Goal: Check status: Check status

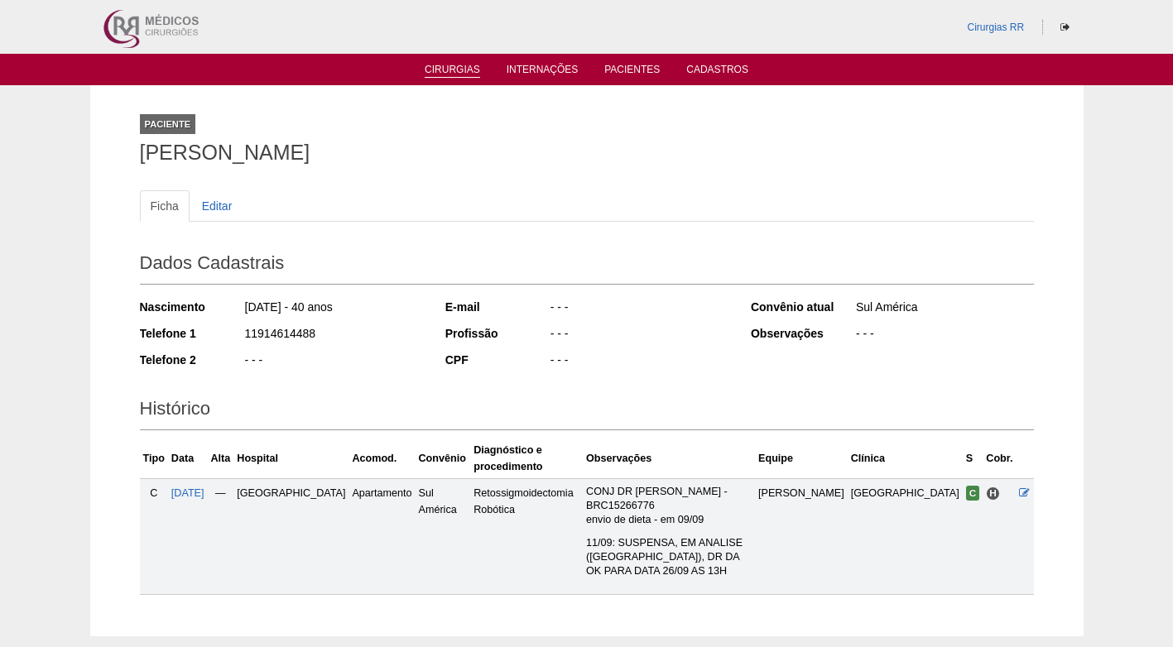
click at [458, 72] on link "Cirurgias" at bounding box center [452, 71] width 55 height 14
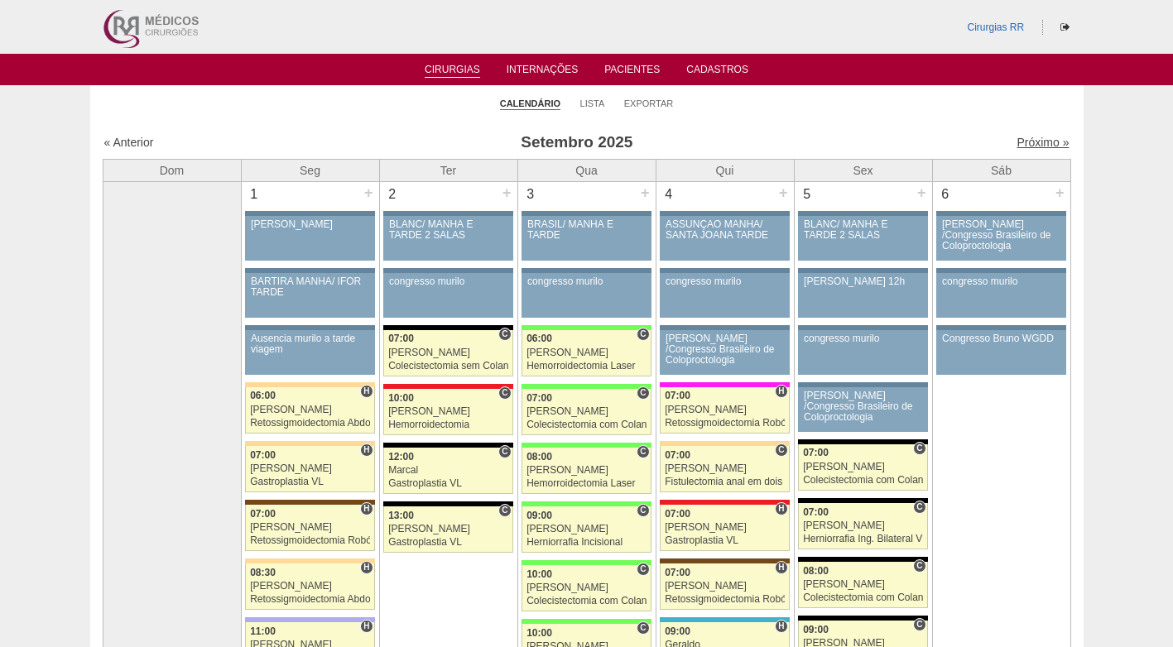
click at [1017, 139] on link "Próximo »" at bounding box center [1043, 142] width 52 height 13
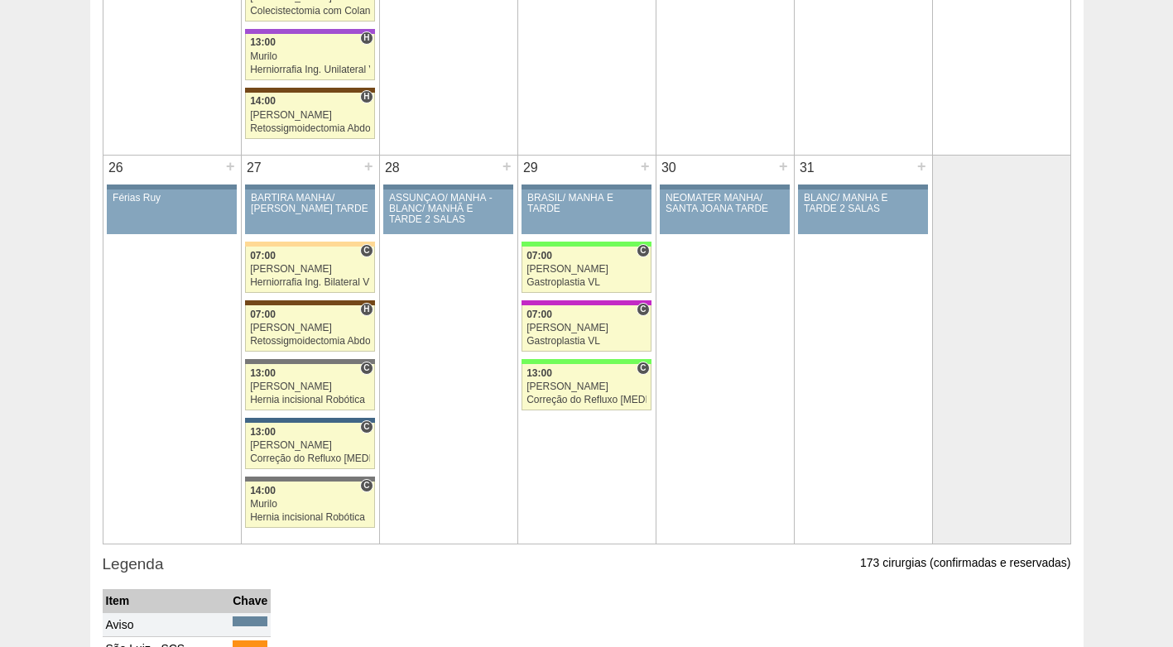
scroll to position [2318, 0]
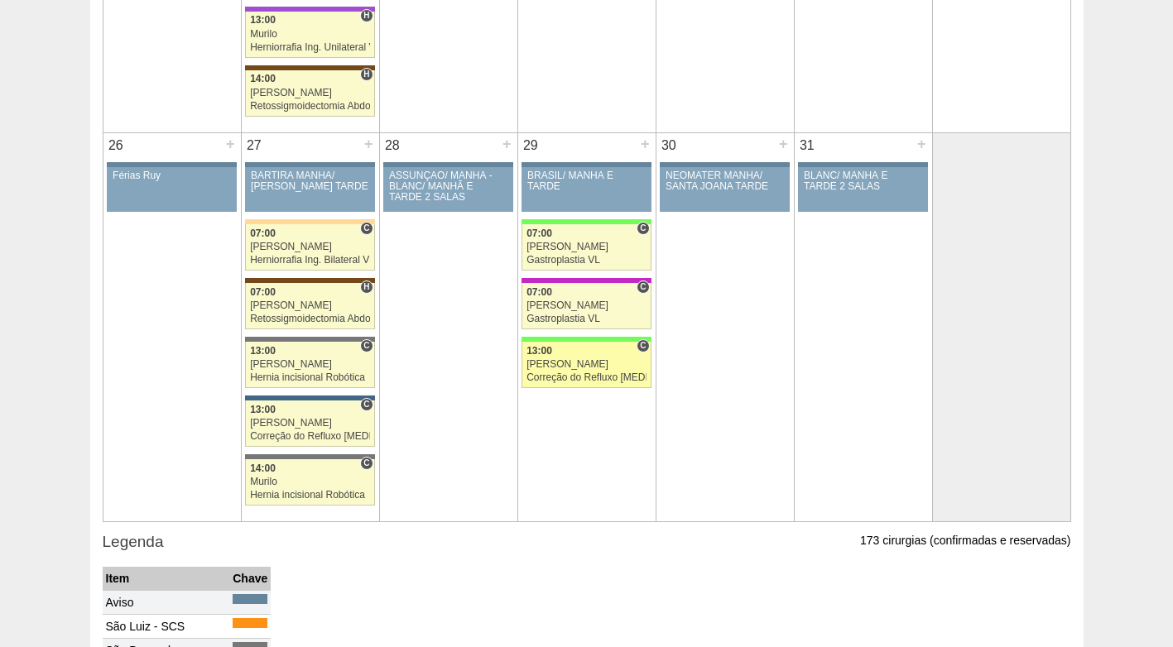
click at [565, 376] on div "Correção do Refluxo [MEDICAL_DATA] esofágico Robótico" at bounding box center [587, 378] width 120 height 11
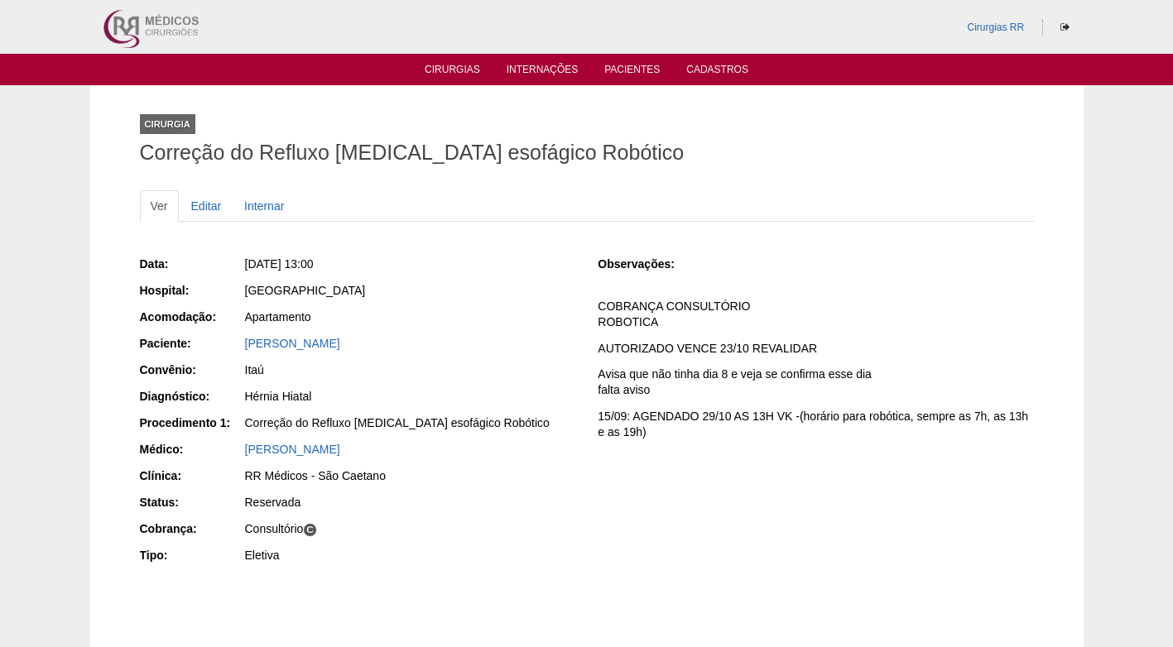
click at [462, 355] on div "[PERSON_NAME]" at bounding box center [409, 345] width 332 height 21
click at [472, 363] on div "Itaú" at bounding box center [410, 370] width 330 height 17
click at [652, 375] on p "Avisa que não tinha dia 8 e veja se confirma esse dia falta aviso" at bounding box center [815, 382] width 435 height 31
click at [647, 378] on p "Avisa que não tinha dia 8 e veja se confirma esse dia falta aviso" at bounding box center [815, 382] width 435 height 31
click at [682, 309] on p "COBRANÇA CONSULTÓRIO ROBOTICA" at bounding box center [815, 314] width 435 height 31
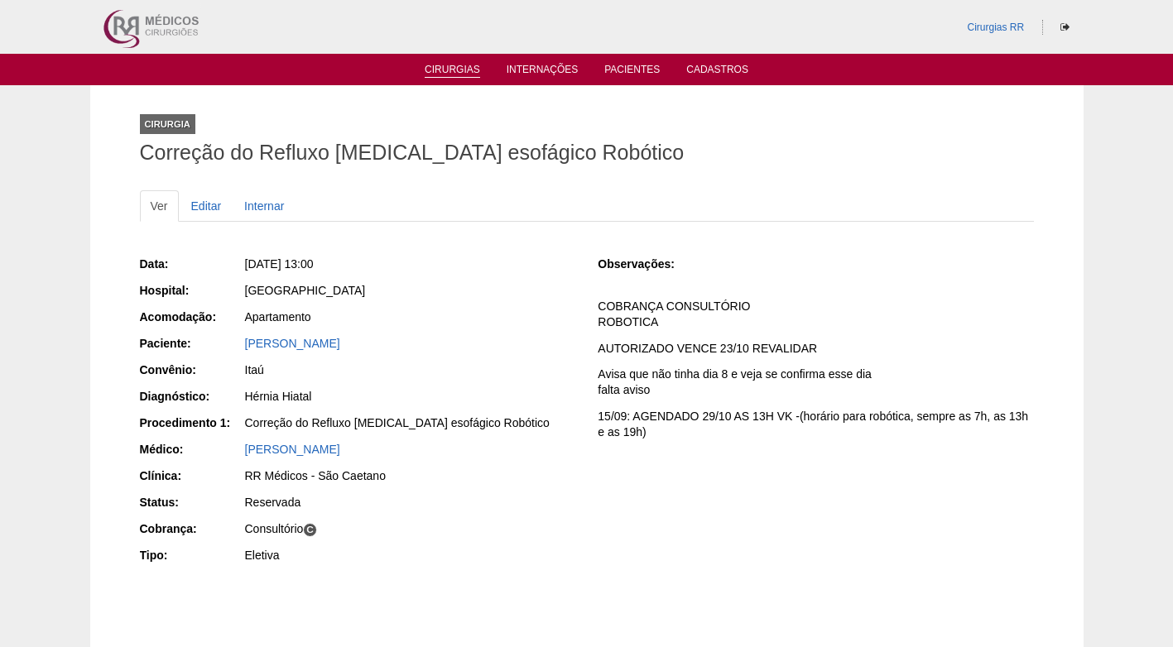
click at [442, 68] on link "Cirurgias" at bounding box center [452, 71] width 55 height 14
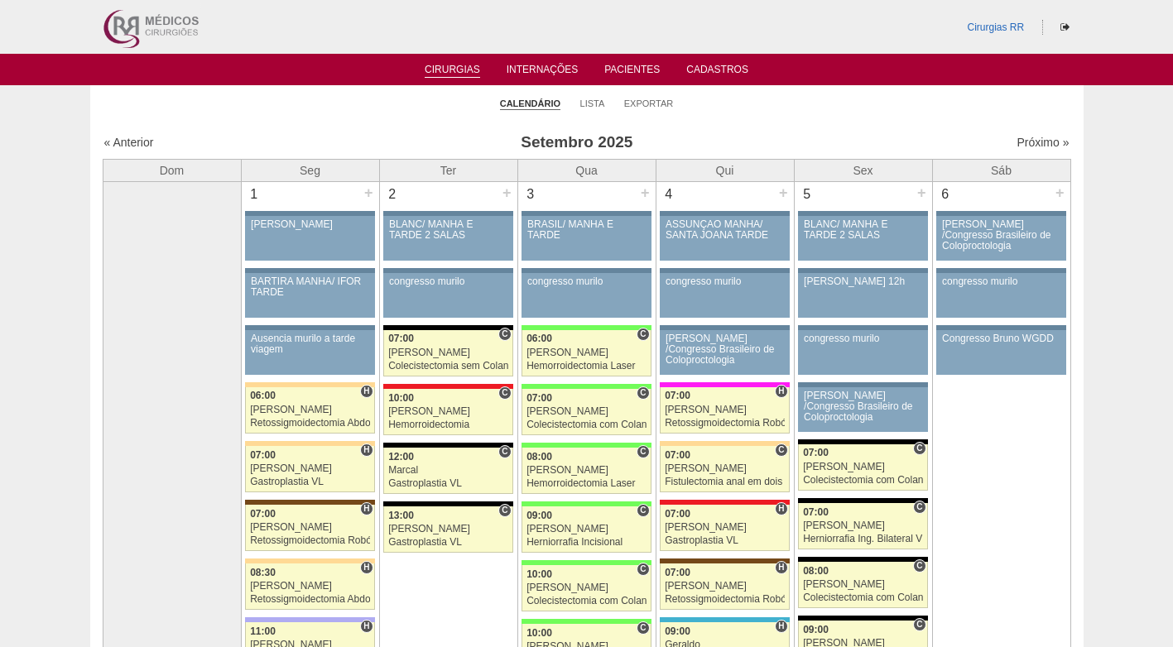
click at [842, 113] on ul "Calendário Lista Exportar" at bounding box center [586, 102] width 993 height 35
click at [354, 96] on ul "Calendário Lista Exportar" at bounding box center [586, 102] width 993 height 35
click at [455, 105] on ul "Calendário Lista Exportar" at bounding box center [586, 102] width 993 height 35
click at [763, 108] on ul "Calendário Lista Exportar" at bounding box center [586, 102] width 993 height 35
click at [822, 84] on ul "Cirurgias Internações Pacientes Cadastros" at bounding box center [586, 69] width 1173 height 31
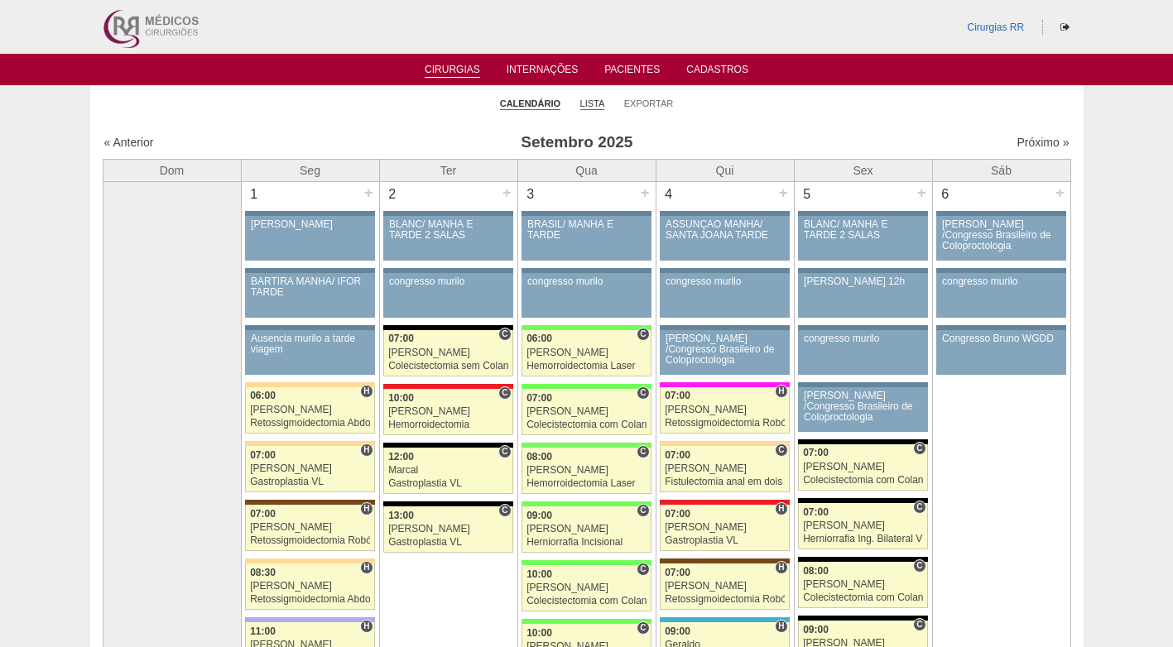
click at [596, 100] on link "Lista" at bounding box center [592, 104] width 25 height 12
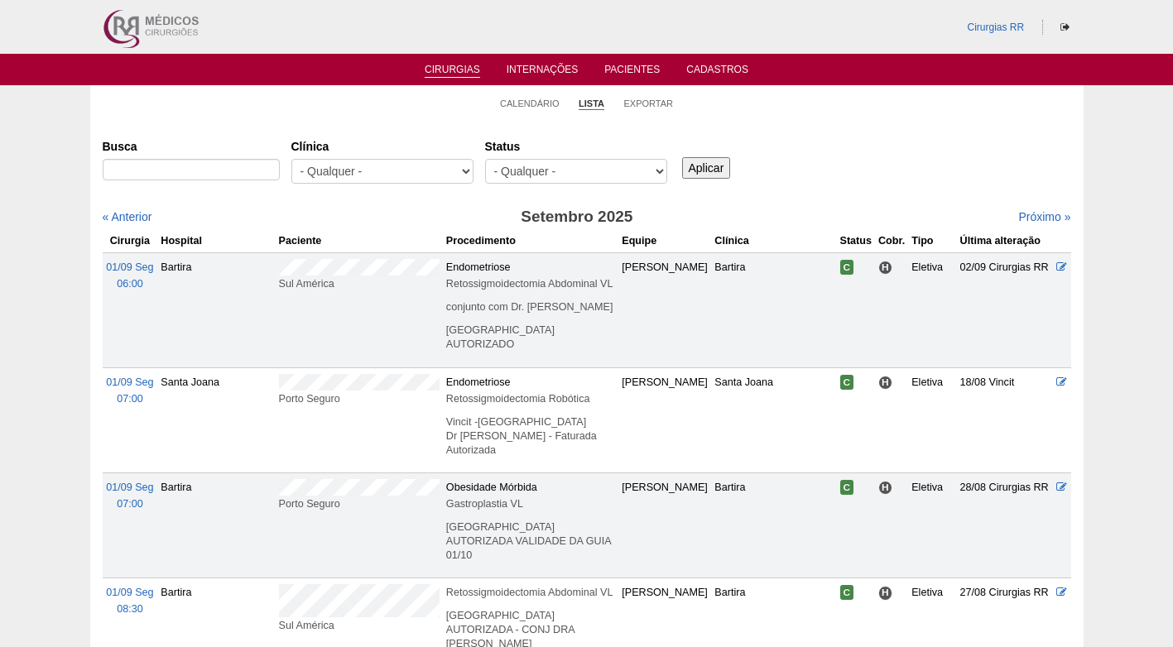
select select "resr"
click at [485, 159] on select "- Qualquer - Reservada Confirmada Suspensa Cancelada" at bounding box center [576, 171] width 182 height 25
click at [714, 167] on input "Aplicar" at bounding box center [706, 168] width 49 height 22
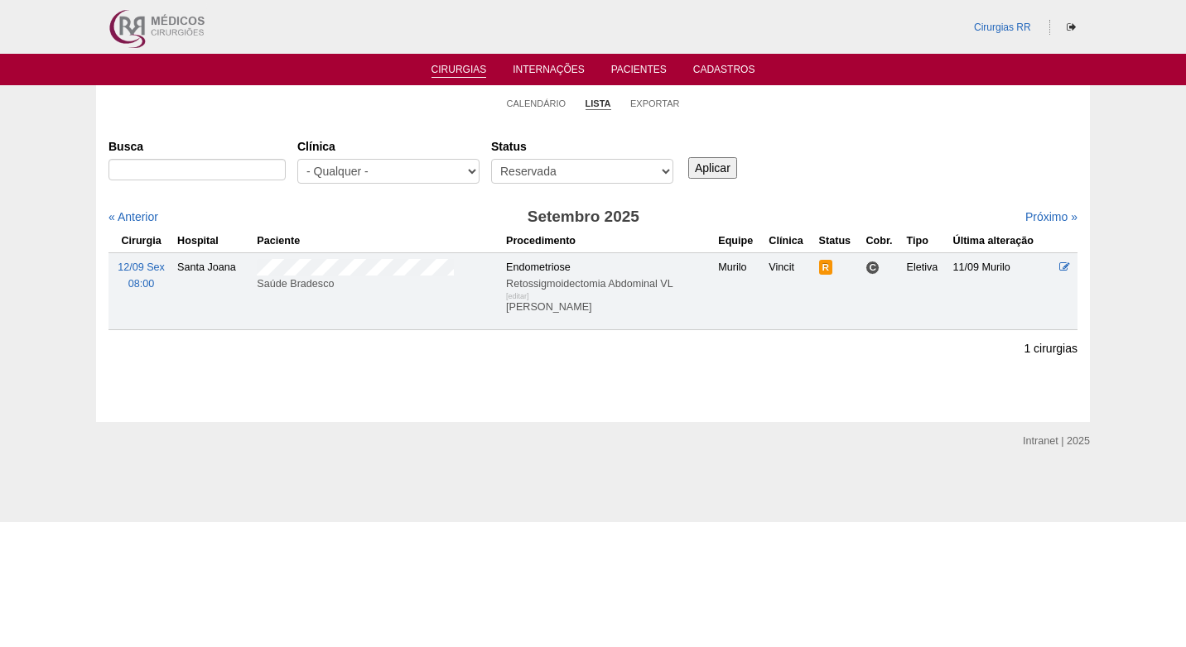
click at [873, 154] on div "Busca [GEOGRAPHIC_DATA] - Qualquer - 6R Alphaville Assunção Bartira Brasil Chri…" at bounding box center [592, 162] width 969 height 60
